Goal: Navigation & Orientation: Find specific page/section

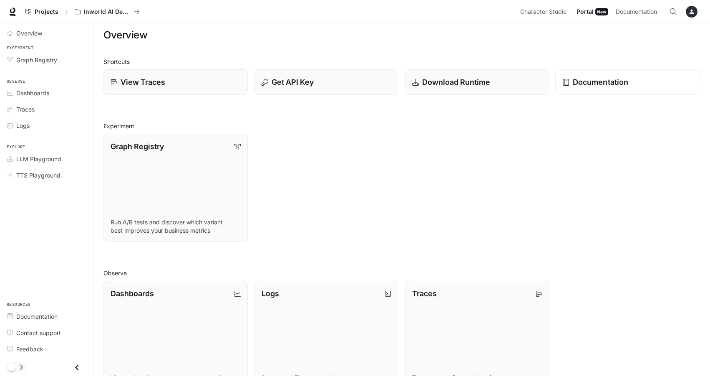
click at [600, 84] on p "Documentation" at bounding box center [599, 81] width 55 height 11
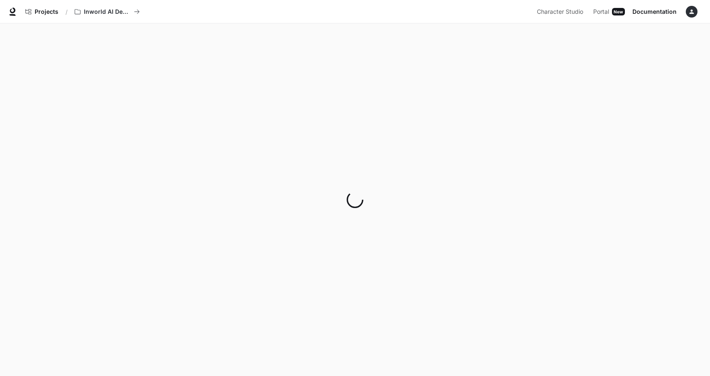
click at [696, 12] on div "button" at bounding box center [692, 12] width 12 height 12
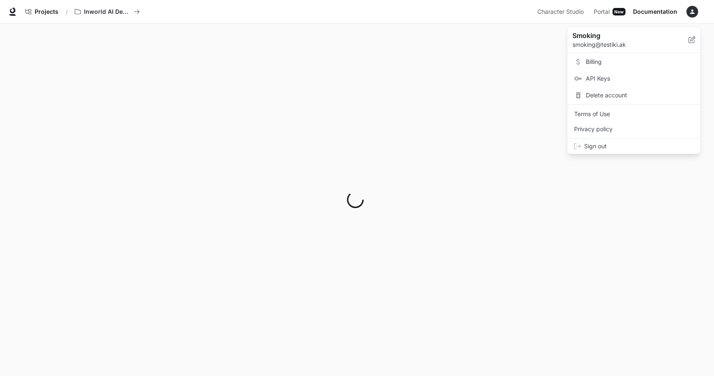
click at [606, 148] on span "Sign out" at bounding box center [638, 146] width 109 height 8
